Goal: Find specific page/section: Find specific page/section

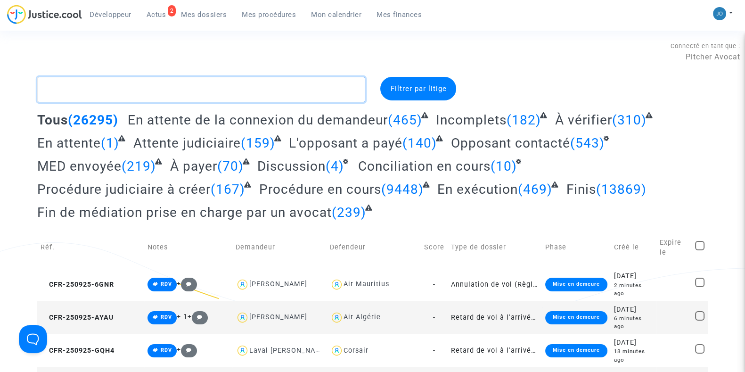
click at [116, 95] on textarea at bounding box center [201, 89] width 328 height 25
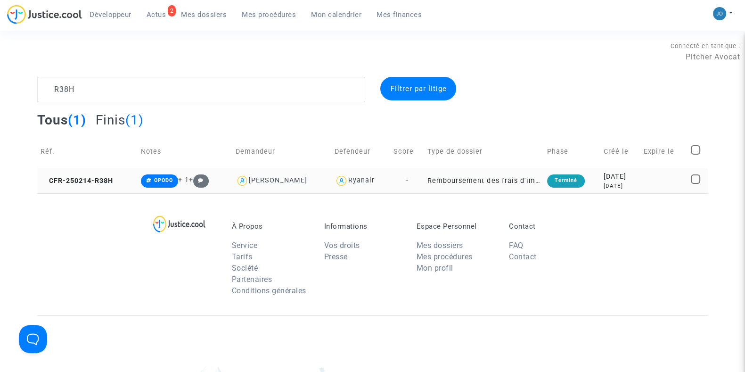
click at [604, 180] on div "[DATE]" at bounding box center [620, 176] width 33 height 10
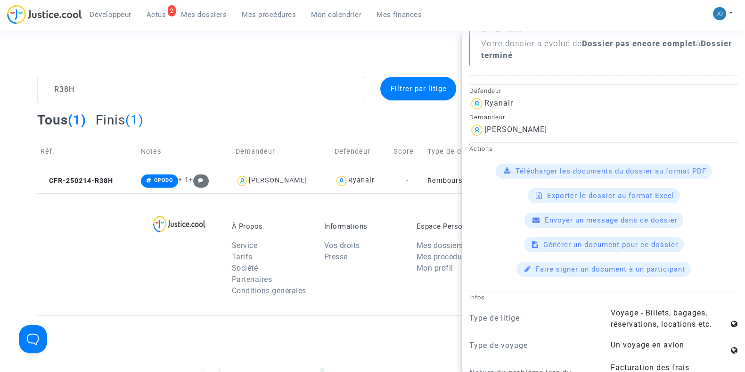
scroll to position [174, 0]
click at [249, 99] on textarea at bounding box center [201, 89] width 328 height 25
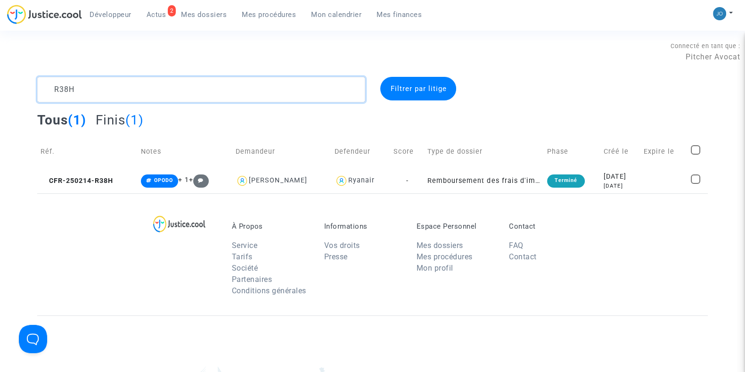
scroll to position [0, 0]
click at [249, 99] on textarea at bounding box center [201, 89] width 328 height 25
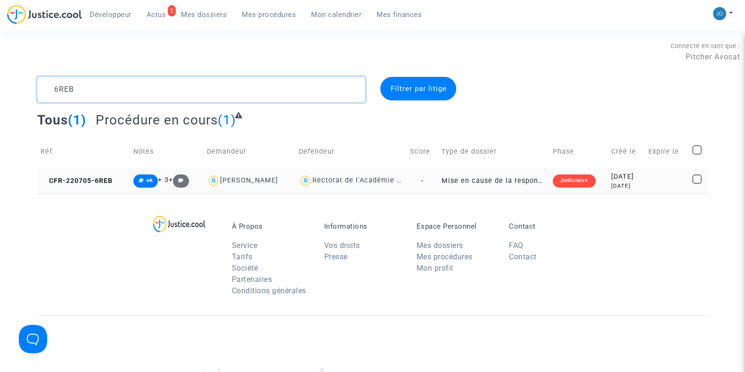
type textarea "6REB"
click at [614, 178] on div "[DATE]" at bounding box center [626, 176] width 31 height 10
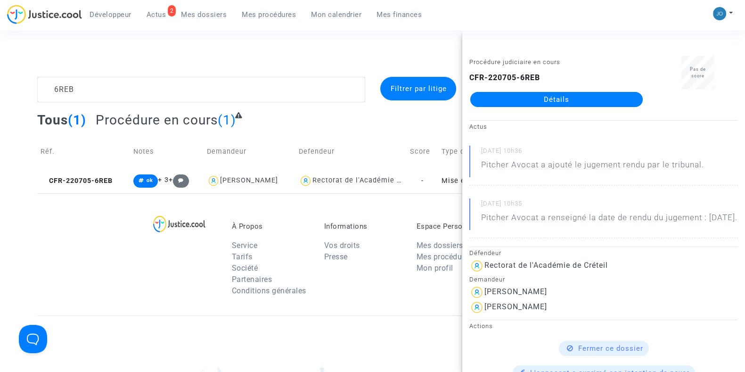
click at [544, 104] on link "Détails" at bounding box center [556, 99] width 172 height 15
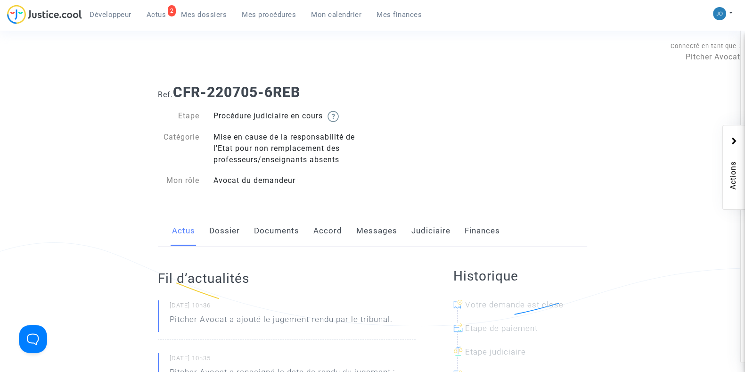
click at [290, 236] on link "Documents" at bounding box center [276, 230] width 45 height 31
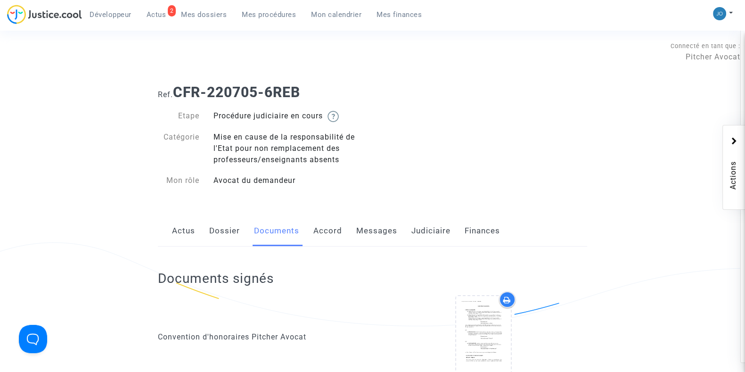
click at [418, 240] on link "Judiciaire" at bounding box center [430, 230] width 39 height 31
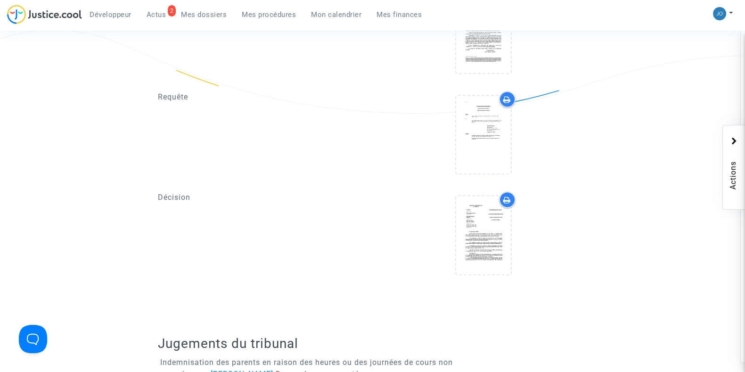
scroll to position [1069, 0]
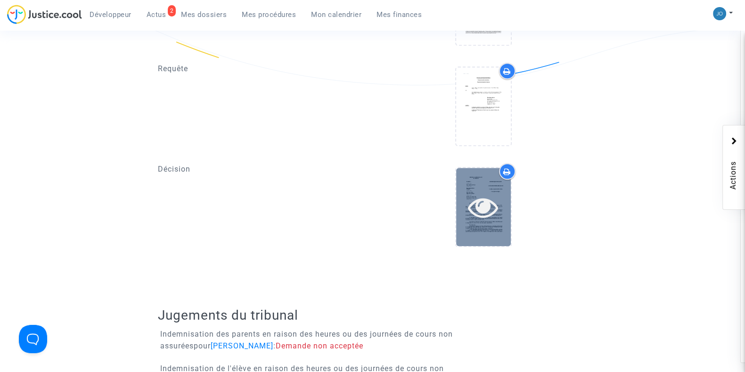
click at [480, 202] on icon at bounding box center [483, 207] width 31 height 30
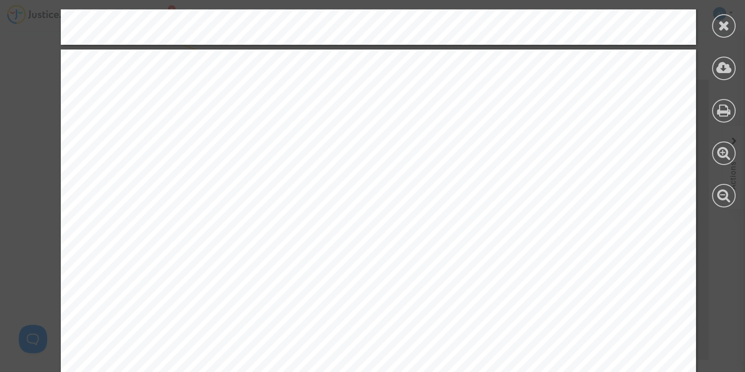
scroll to position [2639, 0]
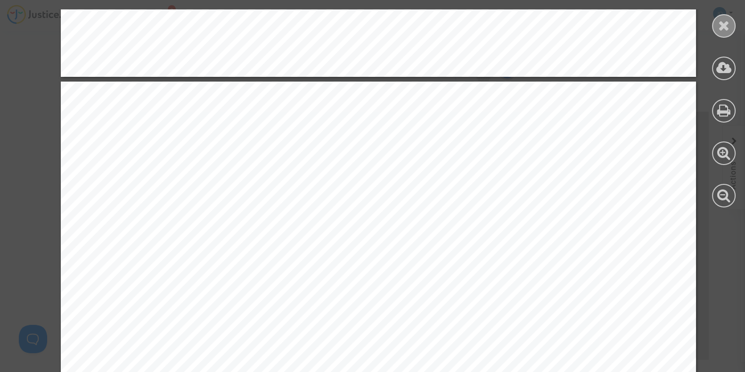
click at [728, 17] on div at bounding box center [724, 26] width 24 height 24
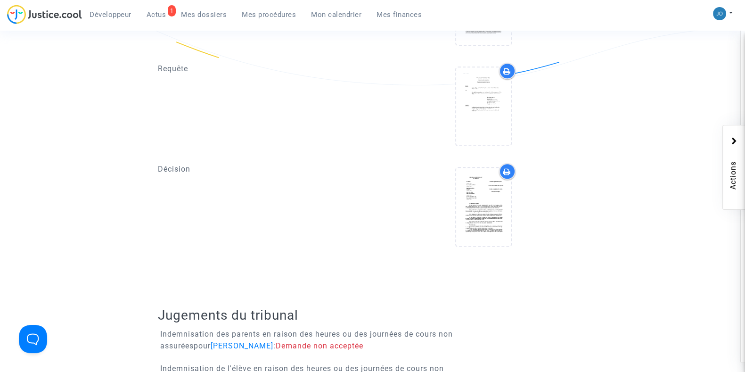
click at [206, 19] on link "Mes dossiers" at bounding box center [203, 15] width 61 height 14
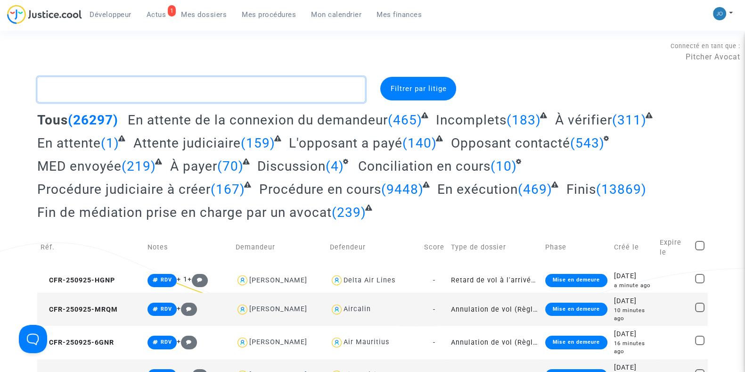
click at [183, 90] on textarea at bounding box center [201, 89] width 328 height 25
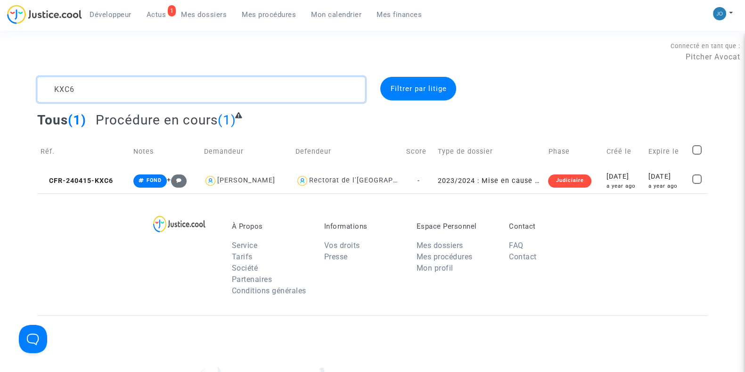
type textarea "KXC6"
